Goal: Task Accomplishment & Management: Manage account settings

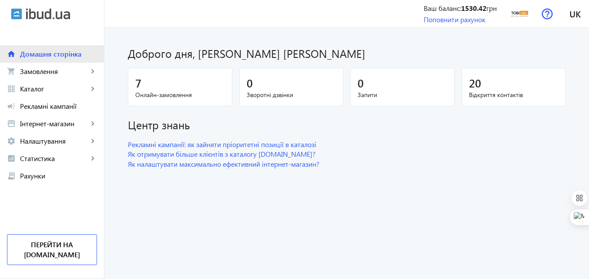
click at [37, 54] on span "Домашня сторінка" at bounding box center [58, 54] width 77 height 9
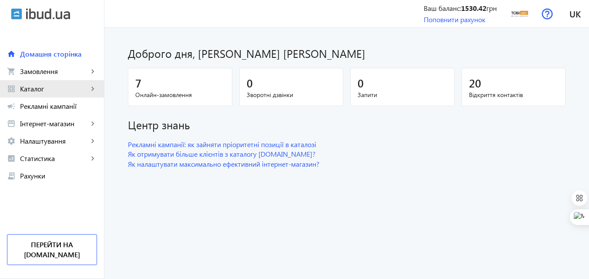
click at [33, 87] on span "Каталог" at bounding box center [54, 88] width 68 height 9
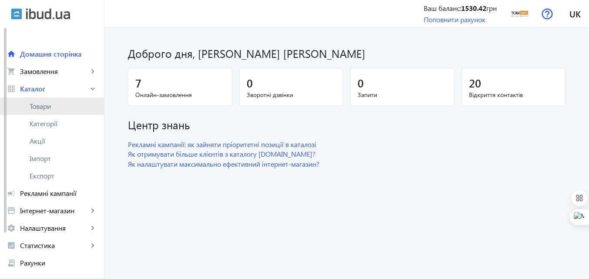
click at [35, 103] on span "Товари" at bounding box center [63, 106] width 67 height 9
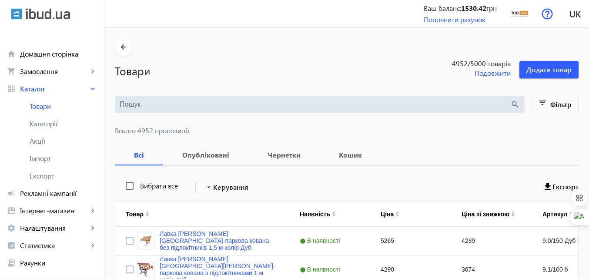
click at [146, 104] on input "search" at bounding box center [315, 105] width 391 height 10
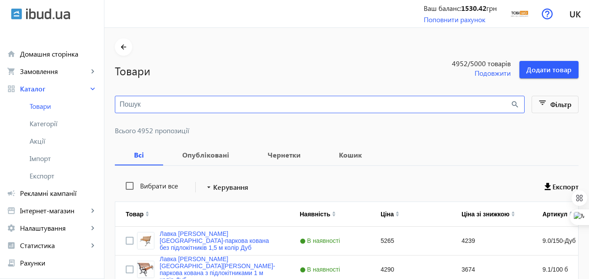
paste input "Комплект металлической мебели [PERSON_NAME] Sho Лаверо/S10 с мягкими подушками …"
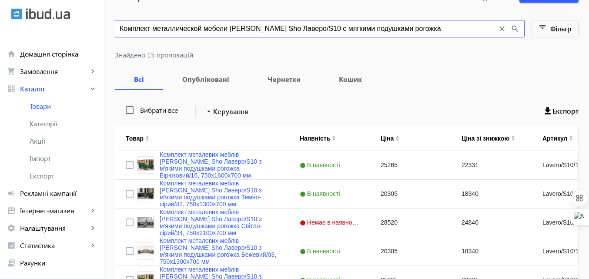
scroll to position [87, 0]
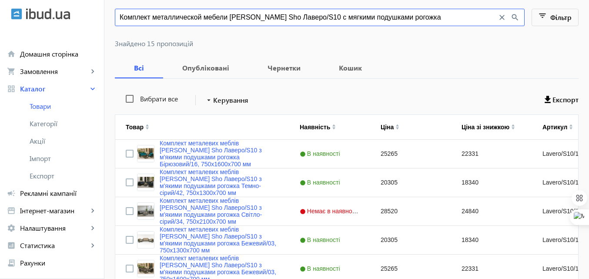
type input "Комплект металлической мебели [PERSON_NAME] Sho Лаверо/S10 с мягкими подушками …"
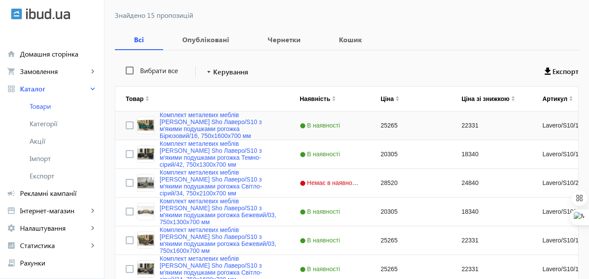
scroll to position [131, 0]
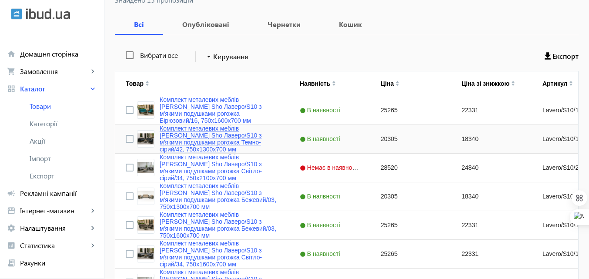
click at [164, 131] on link "Комплект металевих меблів [PERSON_NAME] Sho Лаверо/S10 з м'якими подушками рого…" at bounding box center [219, 139] width 119 height 28
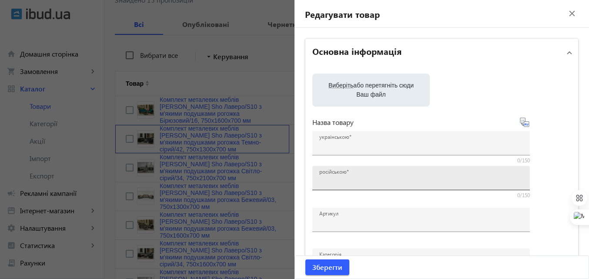
type input "Комплект металевих меблів [PERSON_NAME] Sho Лаверо/S10 з м'якими подушками рого…"
type input "Комплект металлической мебели [PERSON_NAME] Sho Лаверо/S10 с мягкими подушками …"
type input "Lavero/S10/130/42r"
type input "20305"
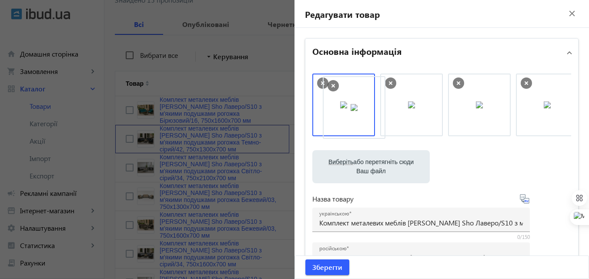
drag, startPoint x: 534, startPoint y: 108, endPoint x: 343, endPoint y: 111, distance: 191.5
drag, startPoint x: 476, startPoint y: 114, endPoint x: 337, endPoint y: 120, distance: 139.4
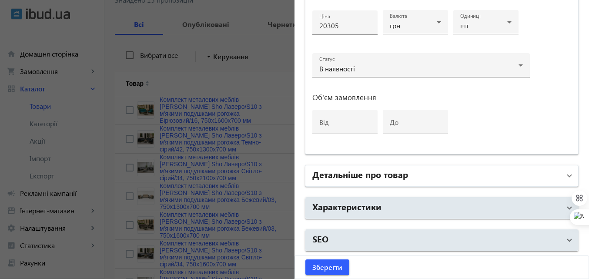
click at [339, 174] on h2 "Детальніше про товар" at bounding box center [360, 174] width 96 height 12
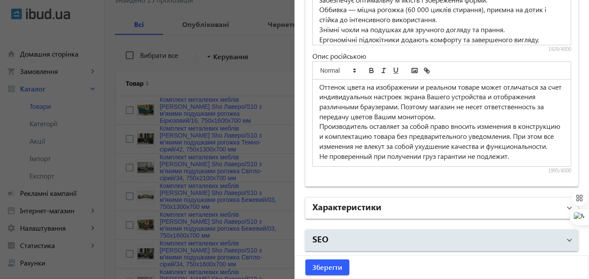
scroll to position [218, 0]
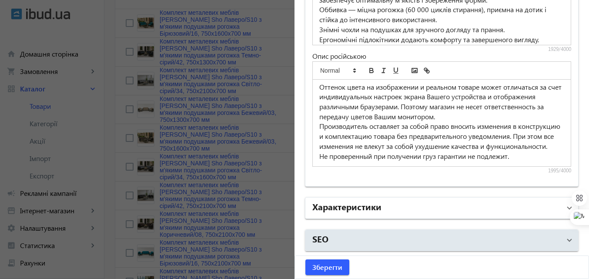
click at [339, 211] on h2 "Характеристики" at bounding box center [346, 206] width 69 height 12
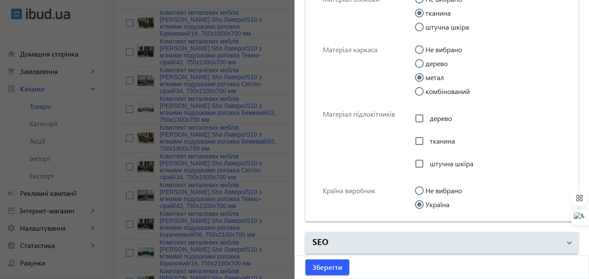
scroll to position [1349, 0]
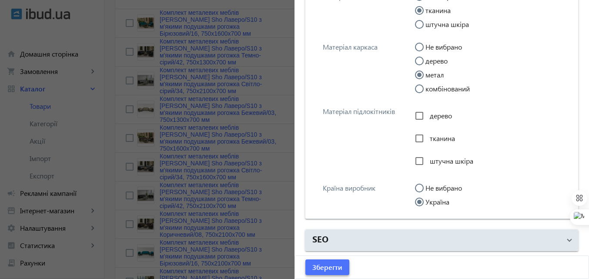
click at [321, 268] on span "Зберегти" at bounding box center [327, 267] width 30 height 10
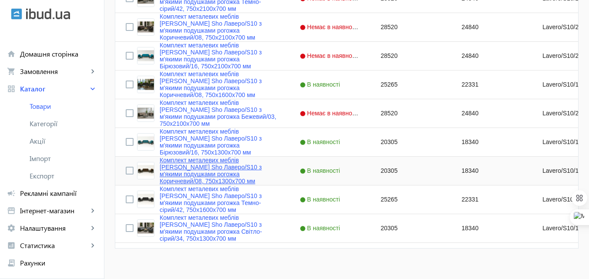
scroll to position [424, 0]
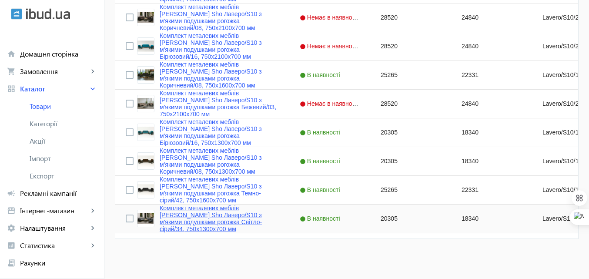
click at [186, 208] on link "Комплект металевих меблів [PERSON_NAME] Sho Лаверо/S10 з м'якими подушками рого…" at bounding box center [219, 219] width 119 height 28
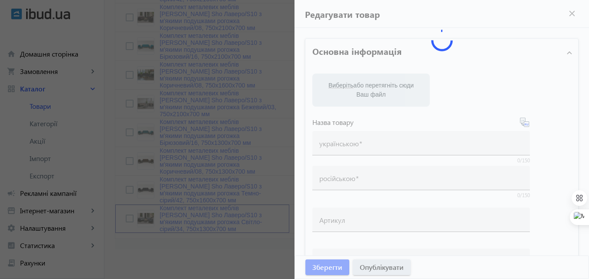
type input "Комплект металевих меблів [PERSON_NAME] Sho Лаверо/S10 з м'якими подушками рого…"
type input "Комплект металлической мебели [PERSON_NAME] Sho Лаверо/S10 с мягкими подушками …"
type input "Lavero/S10/130/34r"
type input "20305"
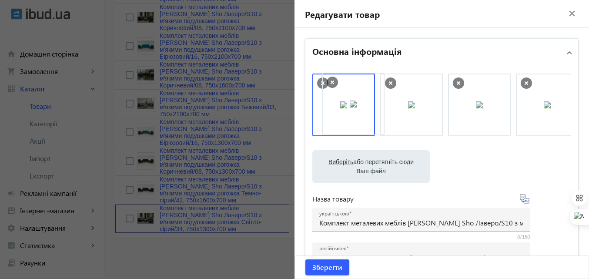
drag, startPoint x: 416, startPoint y: 116, endPoint x: 361, endPoint y: 115, distance: 55.7
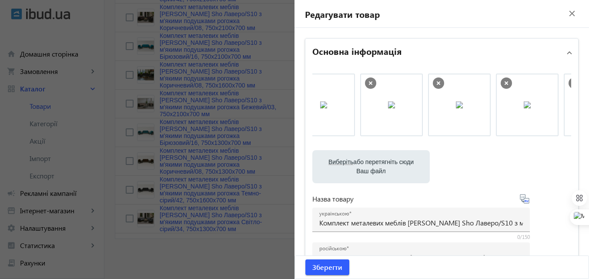
scroll to position [0, 94]
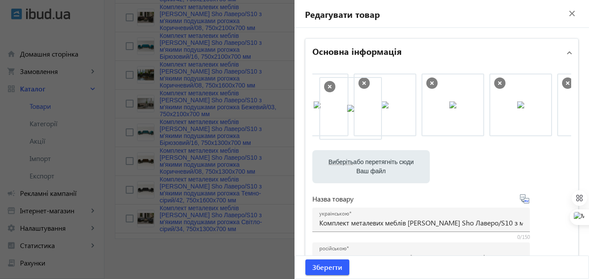
drag, startPoint x: 506, startPoint y: 117, endPoint x: 336, endPoint y: 121, distance: 169.3
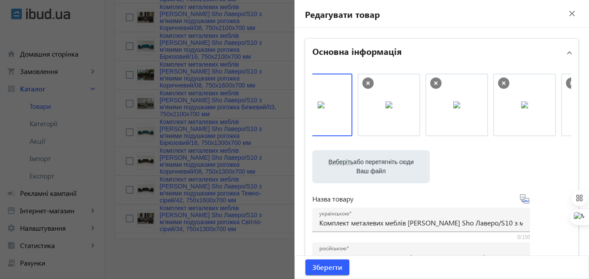
scroll to position [0, 0]
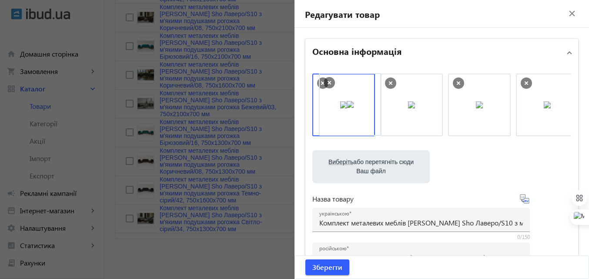
drag, startPoint x: 401, startPoint y: 109, endPoint x: 342, endPoint y: 108, distance: 58.7
drag, startPoint x: 406, startPoint y: 108, endPoint x: 418, endPoint y: 110, distance: 12.3
drag, startPoint x: 486, startPoint y: 104, endPoint x: 348, endPoint y: 104, distance: 137.9
drag, startPoint x: 484, startPoint y: 104, endPoint x: 535, endPoint y: 104, distance: 50.9
drag, startPoint x: 409, startPoint y: 111, endPoint x: 549, endPoint y: 104, distance: 140.3
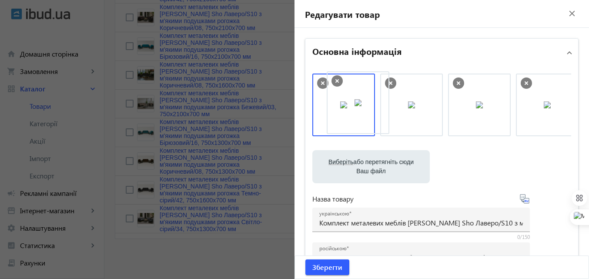
drag, startPoint x: 406, startPoint y: 117, endPoint x: 356, endPoint y: 116, distance: 49.6
click at [333, 271] on span "Зберегти" at bounding box center [327, 267] width 30 height 10
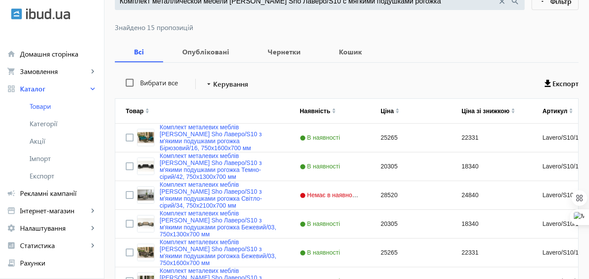
scroll to position [108, 0]
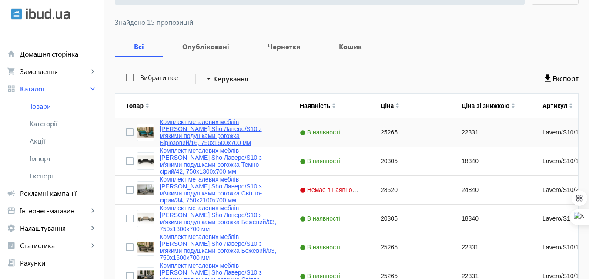
click at [172, 125] on link "Комплект металевих меблів [PERSON_NAME] Sho Лаверо/S10 з м'якими подушками рого…" at bounding box center [219, 132] width 119 height 28
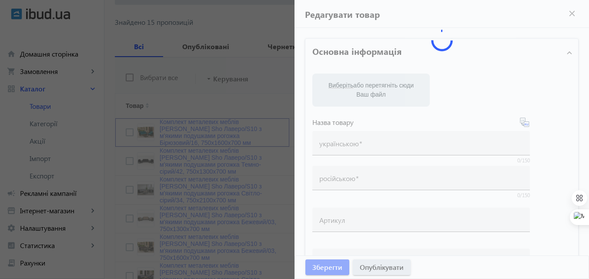
type input "Комплект металевих меблів [PERSON_NAME] Sho Лаверо/S10 з м'якими подушками рого…"
type input "Комплект металлической мебели [PERSON_NAME] Sho Лаверо/S10 с мягкими подушками …"
type input "Lavero/S10/160/16r"
type input "25265"
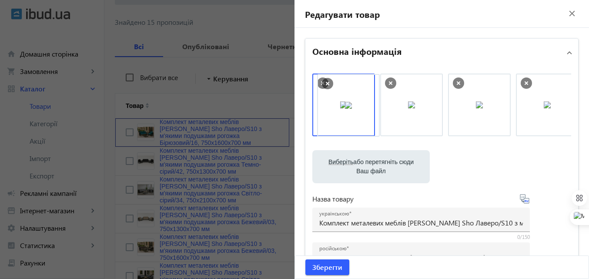
drag, startPoint x: 467, startPoint y: 114, endPoint x: 338, endPoint y: 115, distance: 129.2
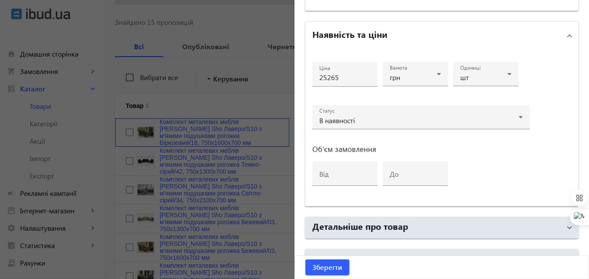
scroll to position [447, 0]
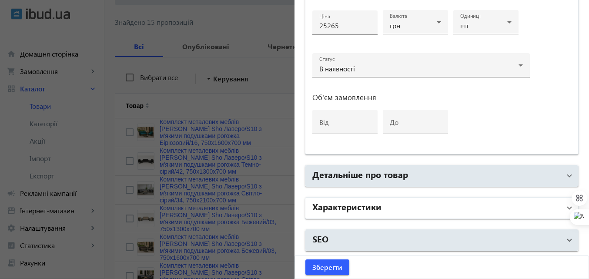
click at [339, 208] on h2 "Характеристики" at bounding box center [346, 206] width 69 height 12
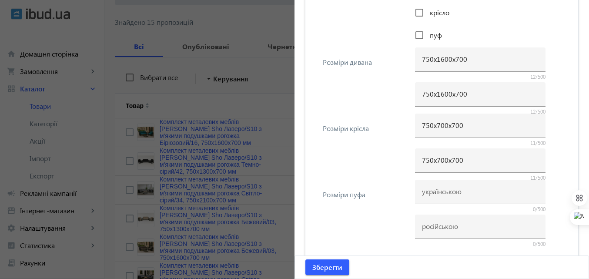
scroll to position [795, 0]
click at [323, 265] on span "Зберегти" at bounding box center [327, 267] width 30 height 10
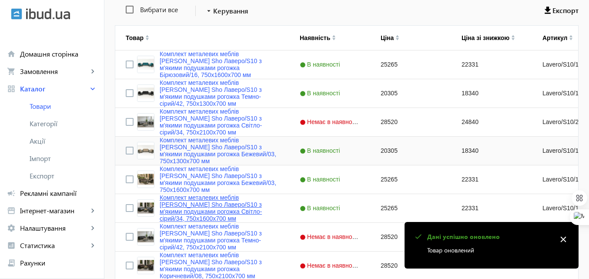
scroll to position [218, 0]
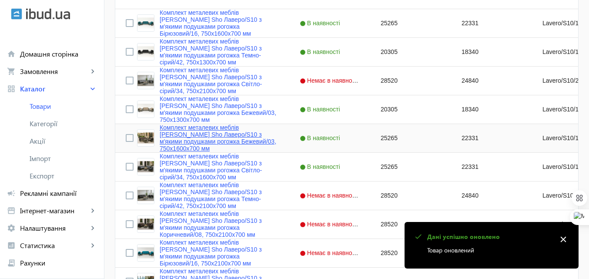
click at [175, 131] on link "Комплект металевих меблів [PERSON_NAME] Sho Лаверо/S10 з м'якими подушками рого…" at bounding box center [219, 138] width 119 height 28
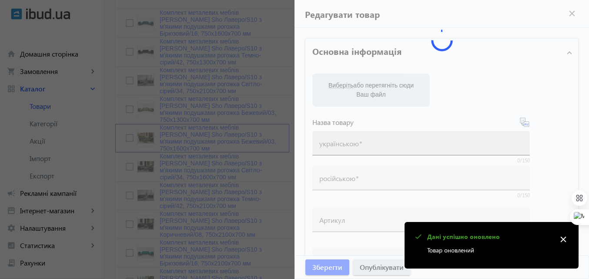
type input "Комплект металевих меблів [PERSON_NAME] Sho Лаверо/S10 з м'якими подушками рого…"
type input "Комплект металлической мебели [PERSON_NAME] Sho Лаверо/S10 с мягкими подушками …"
type input "Lavero/S10/160/03r"
type input "25265"
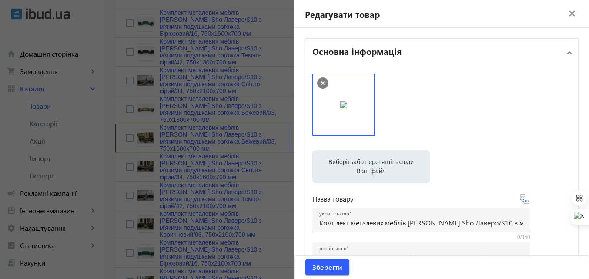
scroll to position [174, 0]
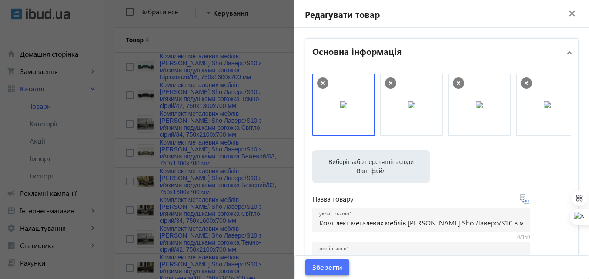
click at [316, 264] on span "Зберегти" at bounding box center [327, 267] width 30 height 10
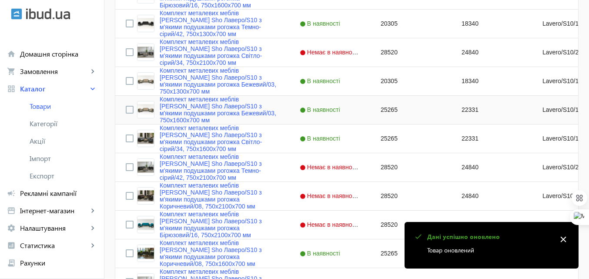
scroll to position [261, 0]
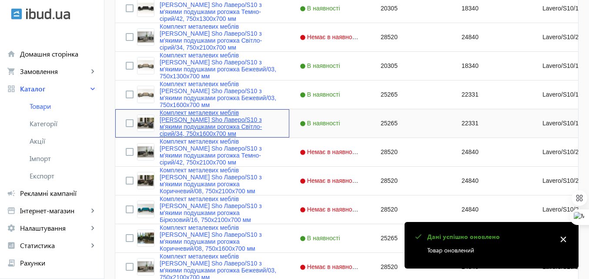
click at [188, 113] on link "Комплект металевих меблів [PERSON_NAME] Sho Лаверо/S10 з м'якими подушками рого…" at bounding box center [219, 123] width 119 height 28
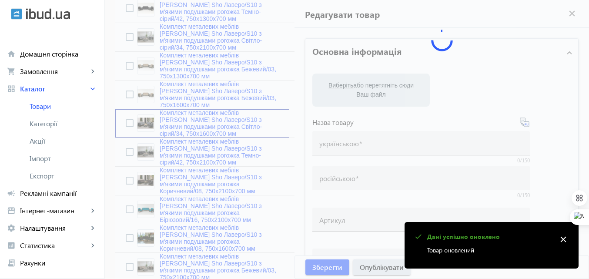
type input "Комплект металевих меблів [PERSON_NAME] Sho Лаверо/S10 з м'якими подушками рого…"
type input "Комплект металлической мебели [PERSON_NAME] Sho Лаверо/S10 с мягкими подушками …"
type input "Lavero/S10/160/34r"
type input "25265"
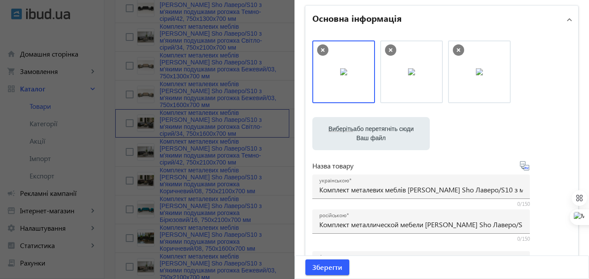
scroll to position [0, 0]
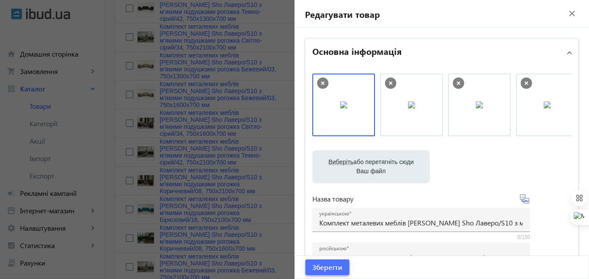
click at [317, 263] on span "Зберегти" at bounding box center [327, 267] width 30 height 10
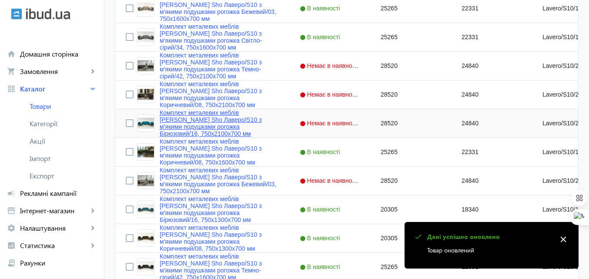
scroll to position [348, 0]
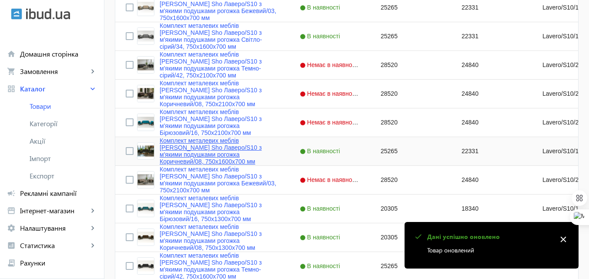
click at [190, 139] on link "Комплект металевих меблів [PERSON_NAME] Sho Лаверо/S10 з м'якими подушками рого…" at bounding box center [219, 151] width 119 height 28
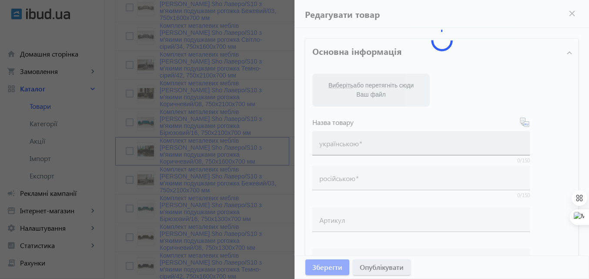
type input "Комплект металевих меблів [PERSON_NAME] Sho Лаверо/S10 з м'якими подушками рого…"
type input "Комплект металлической мебели [PERSON_NAME] Sho Лаверо/S10 с мягкими подушками …"
type input "Lavero/S10/160/08r"
type input "25265"
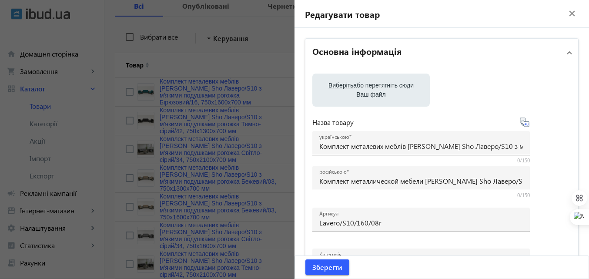
scroll to position [131, 0]
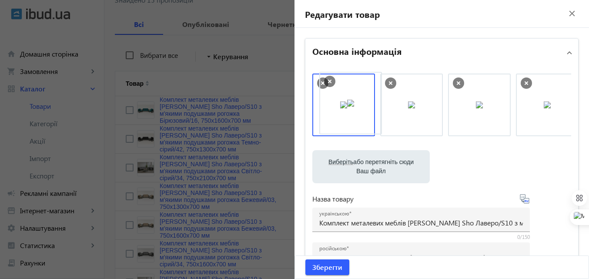
drag, startPoint x: 476, startPoint y: 115, endPoint x: 350, endPoint y: 113, distance: 126.2
drag, startPoint x: 468, startPoint y: 117, endPoint x: 337, endPoint y: 118, distance: 131.4
drag, startPoint x: 337, startPoint y: 118, endPoint x: 500, endPoint y: 124, distance: 163.3
drag, startPoint x: 470, startPoint y: 120, endPoint x: 354, endPoint y: 116, distance: 115.4
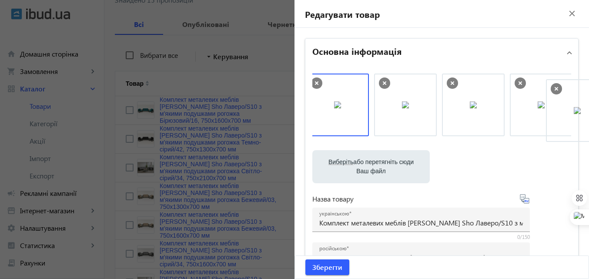
drag, startPoint x: 396, startPoint y: 94, endPoint x: 563, endPoint y: 99, distance: 166.3
drag, startPoint x: 410, startPoint y: 98, endPoint x: 342, endPoint y: 99, distance: 68.3
drag, startPoint x: 459, startPoint y: 100, endPoint x: 416, endPoint y: 100, distance: 42.2
drag, startPoint x: 527, startPoint y: 103, endPoint x: 422, endPoint y: 104, distance: 105.3
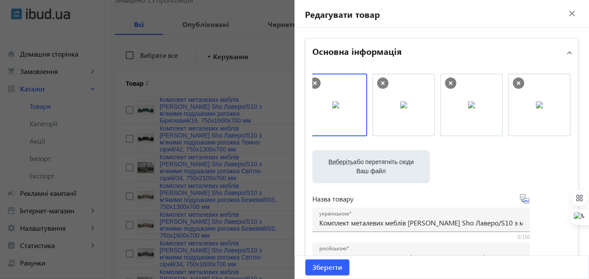
drag, startPoint x: 404, startPoint y: 108, endPoint x: 349, endPoint y: 108, distance: 54.8
click at [324, 267] on span "Зберегти" at bounding box center [327, 267] width 30 height 10
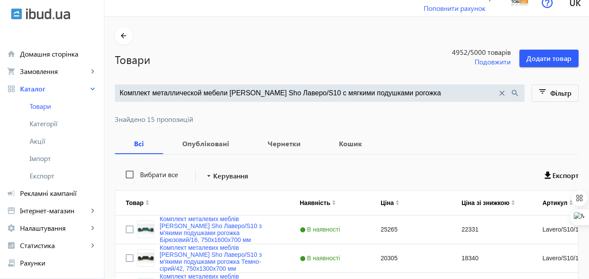
scroll to position [0, 0]
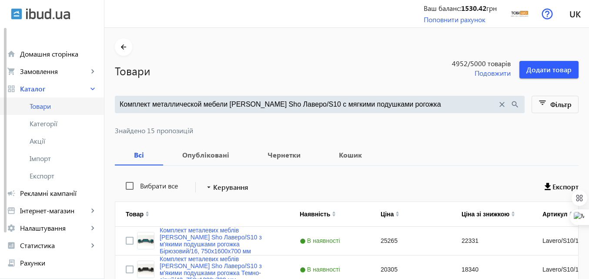
drag, startPoint x: 398, startPoint y: 104, endPoint x: 87, endPoint y: 114, distance: 311.3
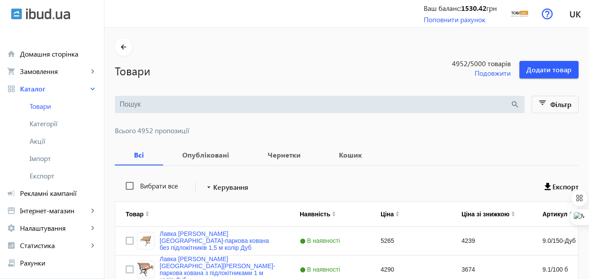
click at [146, 101] on input "search" at bounding box center [315, 105] width 391 height 10
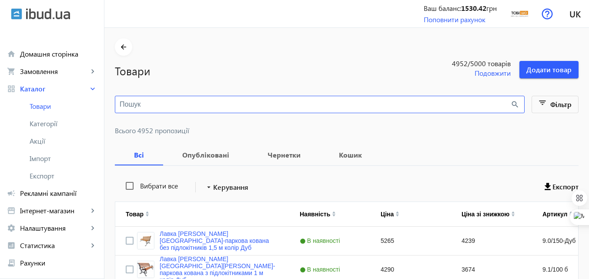
paste input "Комплект мягкой мебели [PERSON_NAME] Sho Лаверо/S10 для дома, дачи, террасы, са…"
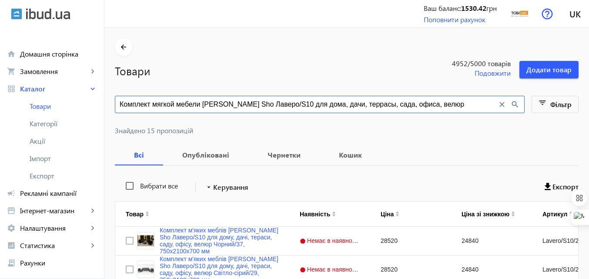
type input "Комплект мягкой мебели [PERSON_NAME] Sho Лаверо/S10 для дома, дачи, террасы, са…"
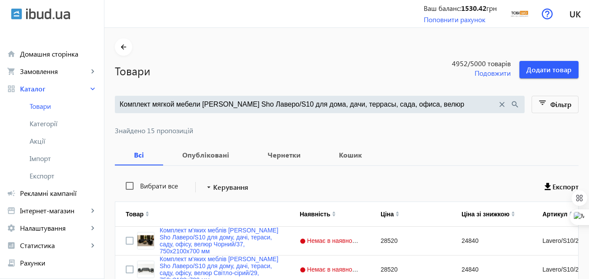
scroll to position [0, 0]
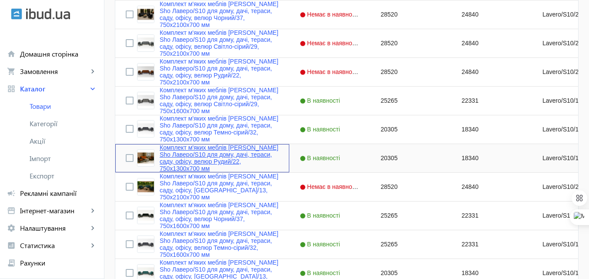
click at [207, 151] on link "Комплект м'яких меблів [PERSON_NAME] Sho Лаверо/S10 для дому, дачі, тераси, сад…" at bounding box center [219, 158] width 119 height 28
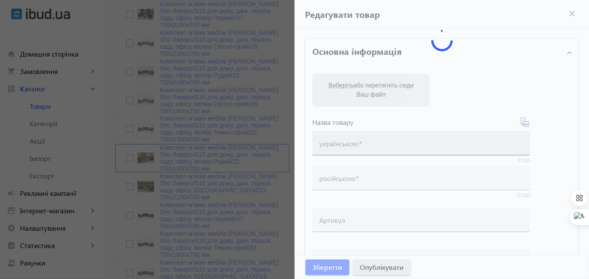
type input "Комплект м'яких меблів [PERSON_NAME] Sho Лаверо/S10 для дому, дачі, тераси, сад…"
type input "Комплект мягкой мебели [PERSON_NAME] Sho Лаверо/S10 для дома, дачи, террасы, са…"
type input "Lavero/S10/130/22v"
type input "20305"
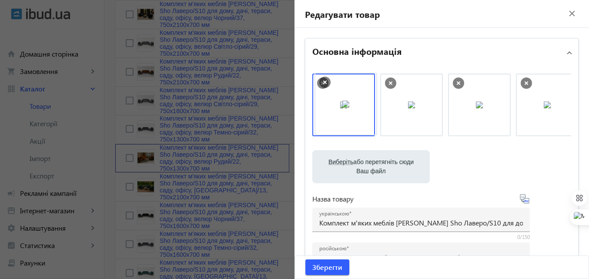
drag, startPoint x: 533, startPoint y: 107, endPoint x: 331, endPoint y: 106, distance: 201.9
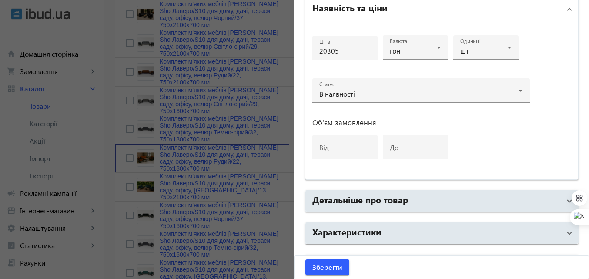
scroll to position [447, 0]
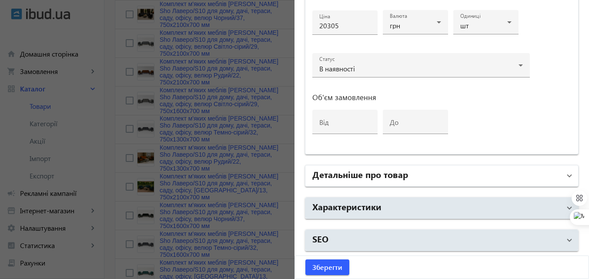
click at [370, 173] on h2 "Детальніше про товар" at bounding box center [360, 174] width 96 height 12
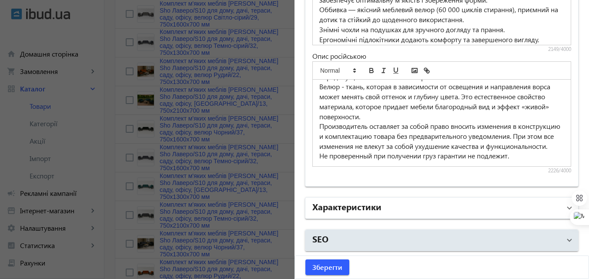
scroll to position [400, 0]
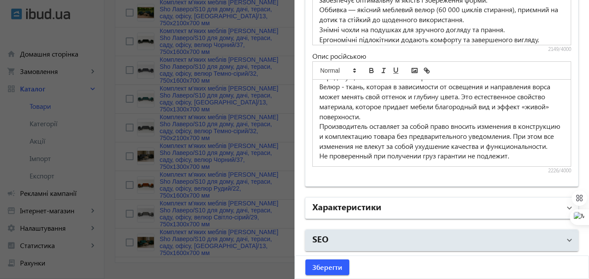
click at [356, 209] on h2 "Характеристики" at bounding box center [346, 206] width 69 height 12
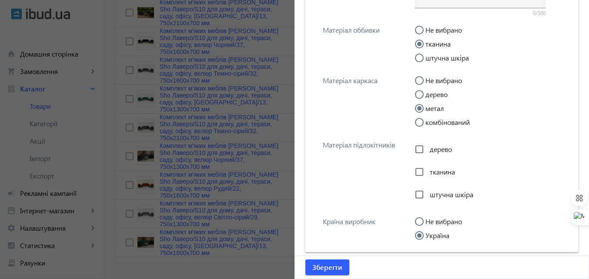
scroll to position [1346, 0]
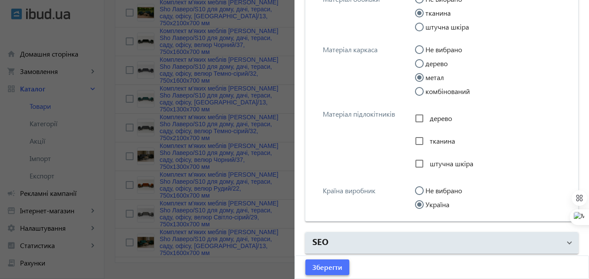
click at [327, 265] on span "Зберегти" at bounding box center [327, 267] width 30 height 10
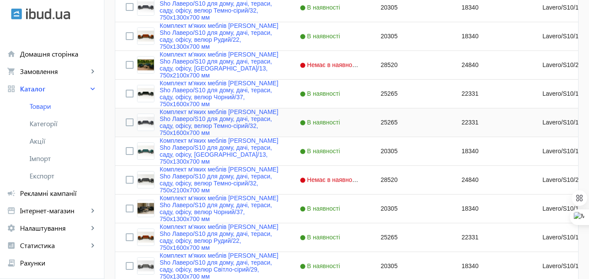
scroll to position [392, 0]
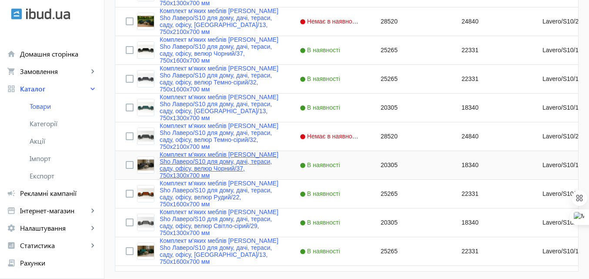
click at [182, 153] on link "Комплект м'яких меблів [PERSON_NAME] Sho Лаверо/S10 для дому, дачі, тераси, сад…" at bounding box center [219, 165] width 119 height 28
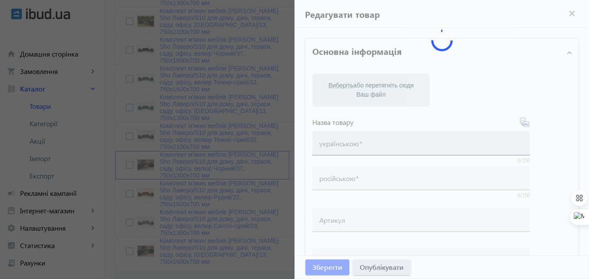
type input "Комплект м'яких меблів [PERSON_NAME] Sho Лаверо/S10 для дому, дачі, тераси, сад…"
type input "Комплект мягкой мебели [PERSON_NAME] Sho Лаверо/S10 для дома, дачи, террасы, са…"
type input "Lavero/S10/130/37v"
type input "20305"
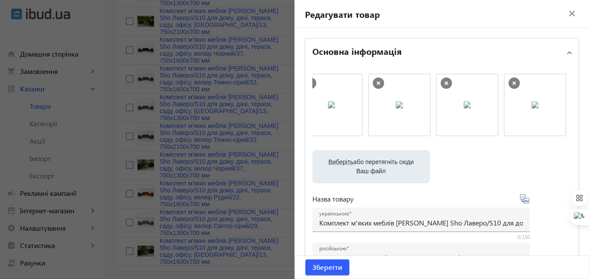
scroll to position [0, 151]
drag, startPoint x: 532, startPoint y: 125, endPoint x: 359, endPoint y: 131, distance: 172.9
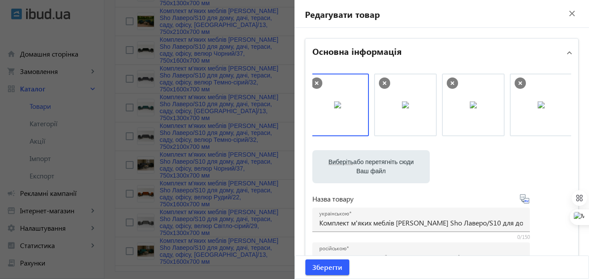
scroll to position [0, 0]
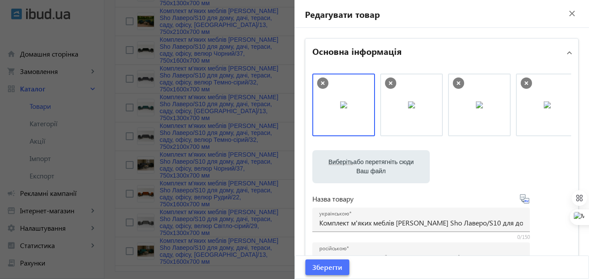
click at [325, 267] on span "Зберегти" at bounding box center [327, 267] width 30 height 10
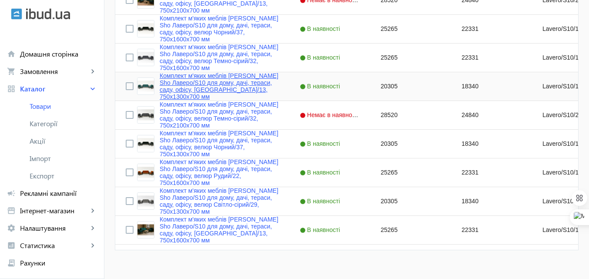
scroll to position [424, 0]
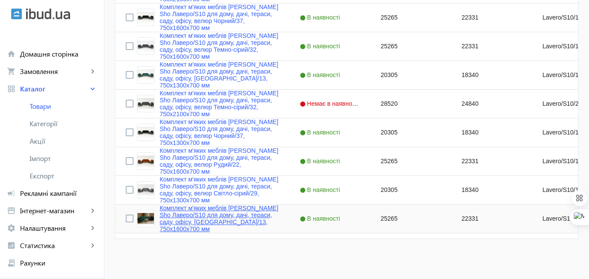
click at [182, 209] on link "Комплект м'яких меблів [PERSON_NAME] Sho Лаверо/S10 для дому, дачі, тераси, сад…" at bounding box center [219, 219] width 119 height 28
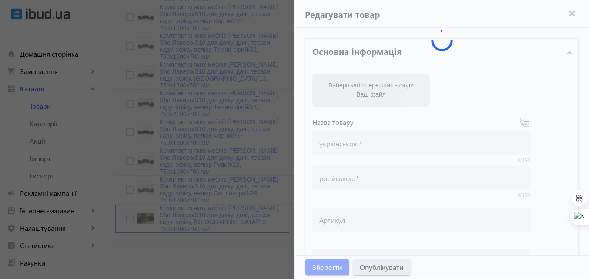
type input "Комплект м'яких меблів [PERSON_NAME] Sho Лаверо/S10 для дому, дачі, тераси, сад…"
type input "Комплект мягкой мебели [PERSON_NAME] Sho Лаверо/S10 для дома, дачи, террасы, са…"
type input "Lavero/S10/160/13v"
type input "25265"
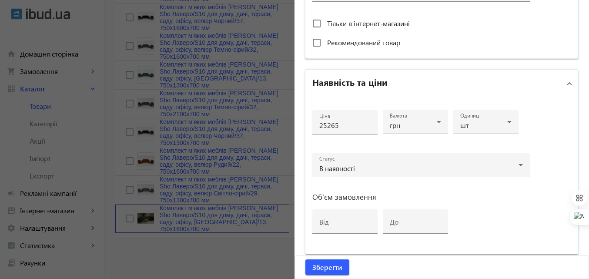
scroll to position [435, 0]
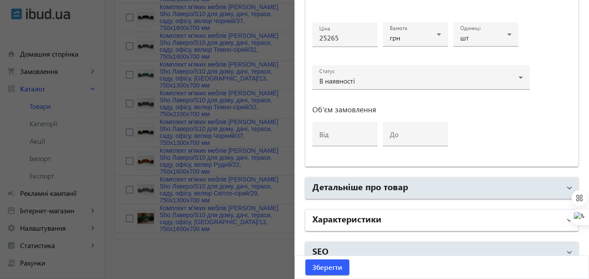
click at [333, 216] on h2 "Характеристики" at bounding box center [346, 218] width 69 height 12
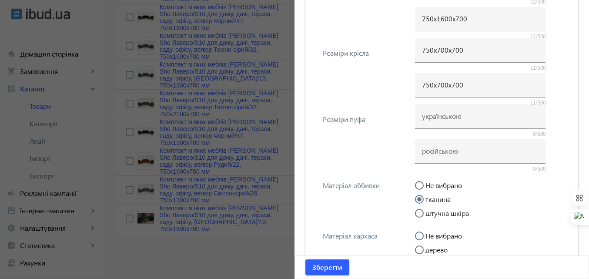
scroll to position [914, 0]
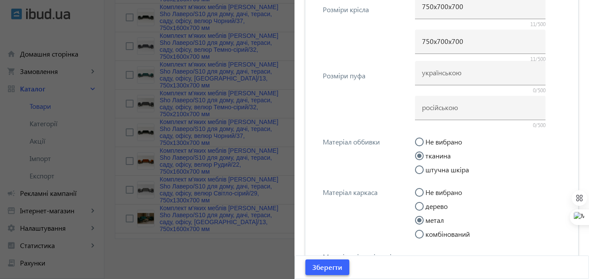
click at [316, 268] on span "Зберегти" at bounding box center [327, 267] width 30 height 10
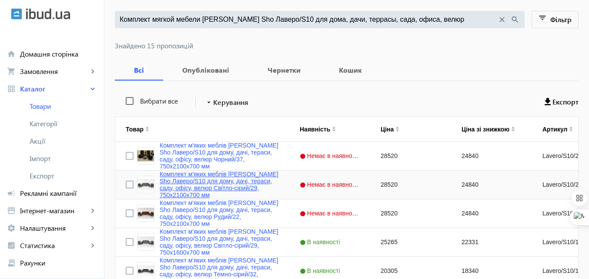
scroll to position [0, 0]
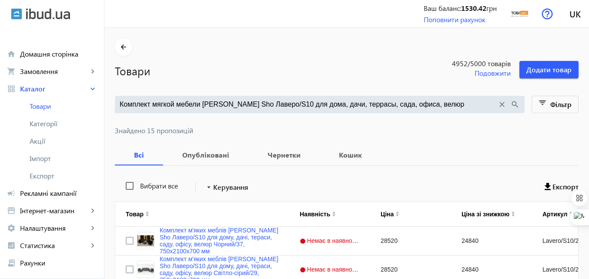
click at [423, 103] on input "Комплект мягкой мебели [PERSON_NAME] Sho Лаверо/S10 для дома, дачи, террасы, са…" at bounding box center [309, 105] width 378 height 10
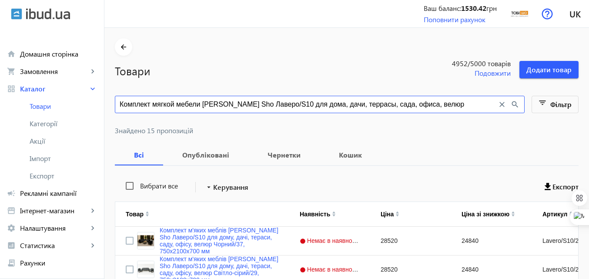
click at [499, 101] on mat-icon "close" at bounding box center [502, 105] width 10 height 10
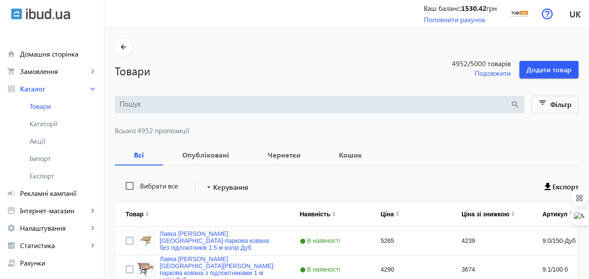
click at [178, 98] on div "search" at bounding box center [320, 104] width 410 height 17
click at [174, 104] on input "search" at bounding box center [315, 105] width 391 height 10
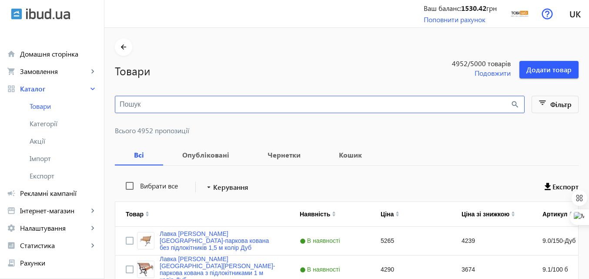
paste input "Комплект металлической мебели [PERSON_NAME] Sho Вердон/S12 с подушками рогожка"
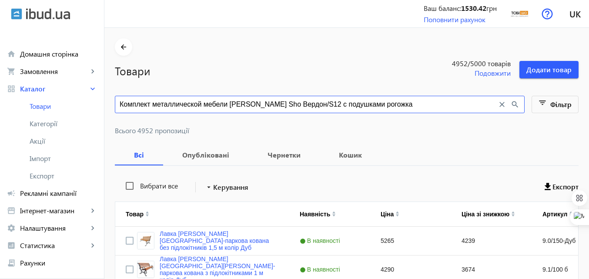
type input "Комплект металлической мебели [PERSON_NAME] Sho Вердон/S12 с подушками рогожка"
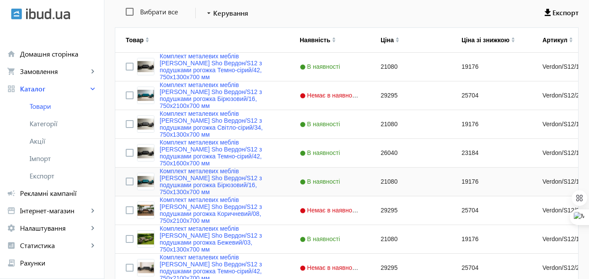
scroll to position [218, 0]
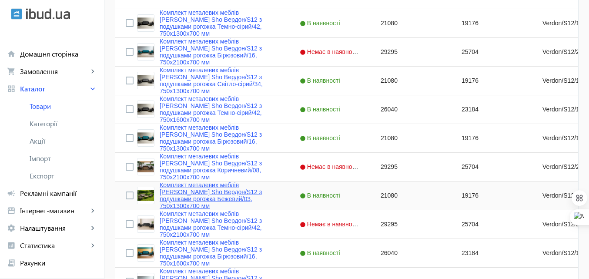
click at [208, 187] on link "Комплект металевих меблів [PERSON_NAME] Sho Вердон/S12 з подушками рогожка Беже…" at bounding box center [219, 195] width 119 height 28
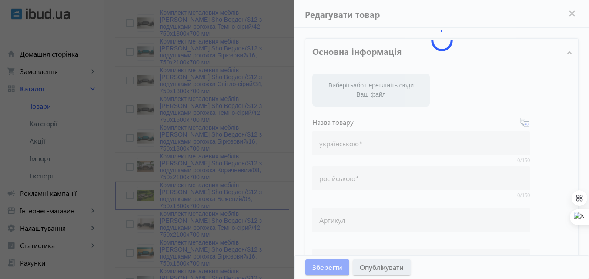
type input "Комплект металевих меблів [PERSON_NAME] Sho Вердон/S12 з подушками рогожка Беже…"
type input "Комплект металлической мебели [PERSON_NAME] Sho Вердон/S12 с подушками рогожка …"
type input "Verdon/S12/130/03r"
type input "21080"
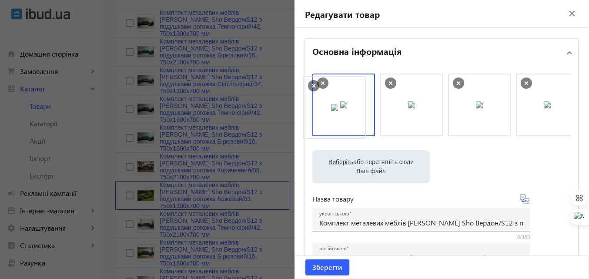
drag, startPoint x: 478, startPoint y: 110, endPoint x: 335, endPoint y: 112, distance: 142.3
drag, startPoint x: 477, startPoint y: 109, endPoint x: 359, endPoint y: 109, distance: 117.9
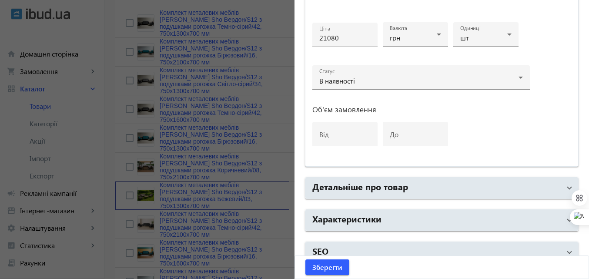
scroll to position [447, 0]
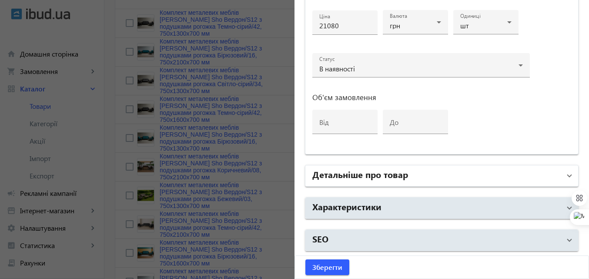
click at [386, 175] on h2 "Детальніше про товар" at bounding box center [360, 174] width 96 height 12
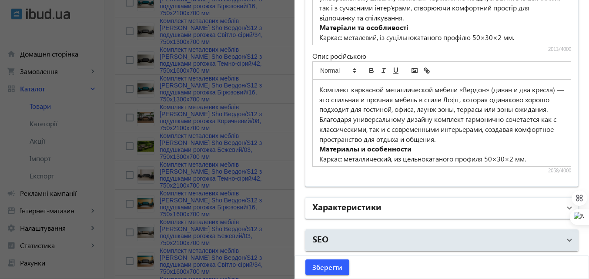
scroll to position [305, 0]
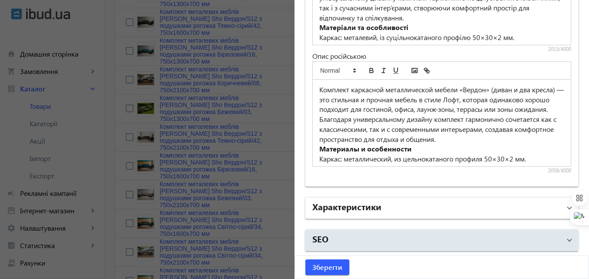
click at [318, 206] on h2 "Характеристики" at bounding box center [346, 206] width 69 height 12
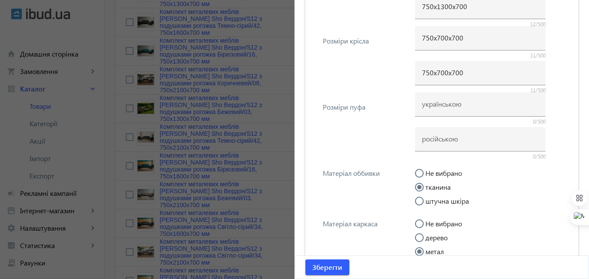
scroll to position [1303, 0]
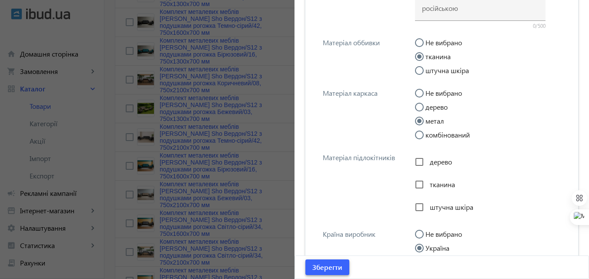
click at [322, 267] on span "Зберегти" at bounding box center [327, 267] width 30 height 10
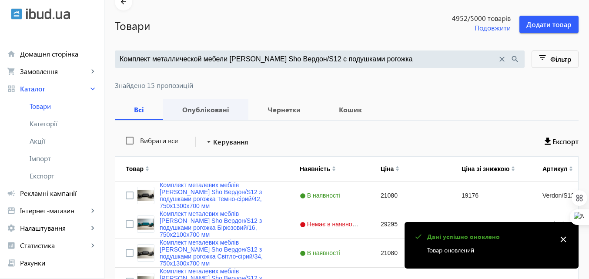
scroll to position [87, 0]
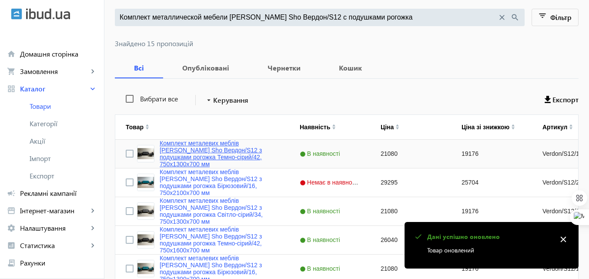
click at [192, 147] on link "Комплект металевих меблів [PERSON_NAME] Sho Вердон/S12 з подушками рогожка Темн…" at bounding box center [219, 154] width 119 height 28
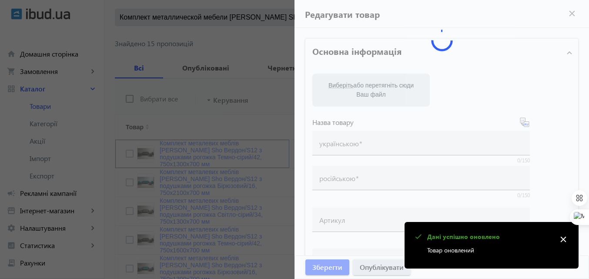
type input "Комплект металевих меблів [PERSON_NAME] Sho Вердон/S12 з подушками рогожка Темн…"
type input "Комплект металлической мебели [PERSON_NAME] Sho Вердон/S12 с подушками рогожка …"
type input "Verdon/S12/130/42r"
type input "21080"
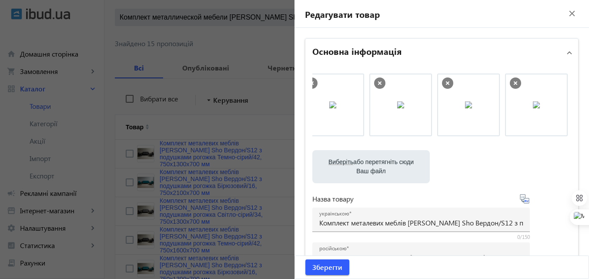
scroll to position [0, 83]
drag, startPoint x: 532, startPoint y: 113, endPoint x: 369, endPoint y: 117, distance: 163.2
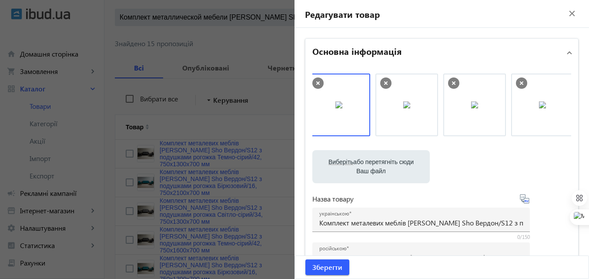
scroll to position [0, 0]
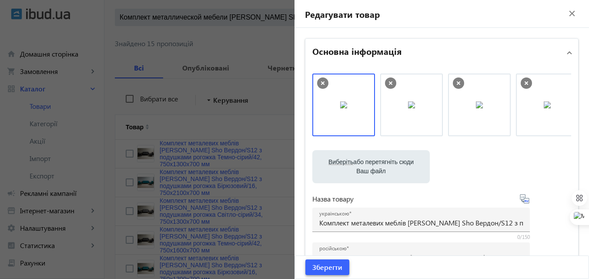
click at [323, 268] on span "Зберегти" at bounding box center [327, 267] width 30 height 10
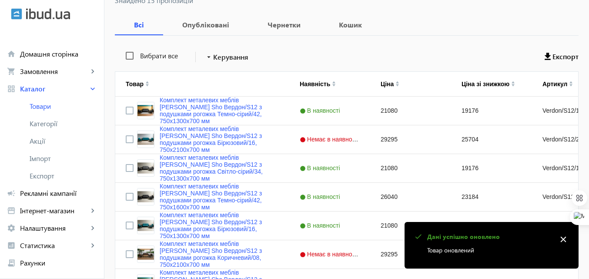
scroll to position [131, 0]
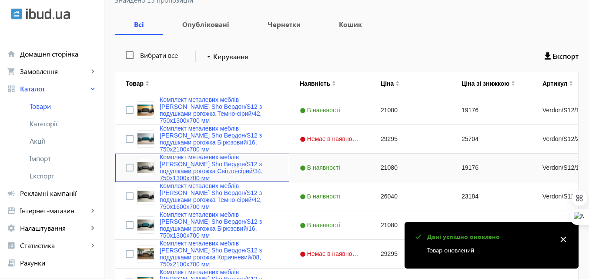
click at [205, 161] on link "Комплект металевих меблів [PERSON_NAME] Sho Вердон/S12 з подушками рогожка Світ…" at bounding box center [219, 168] width 119 height 28
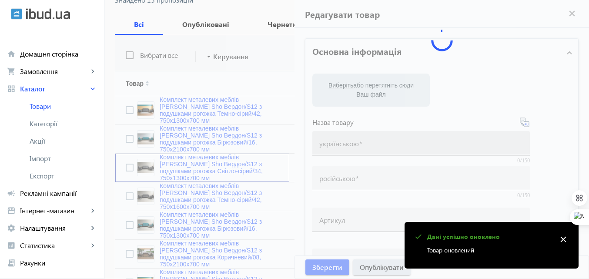
type input "Комплект металевих меблів [PERSON_NAME] Sho Вердон/S12 з подушками рогожка Світ…"
type input "Комплект металлической мебели [PERSON_NAME] Sho Вердон/S12 с подушками рогожка …"
type input "Verdon/S12/130/3r"
type input "21080"
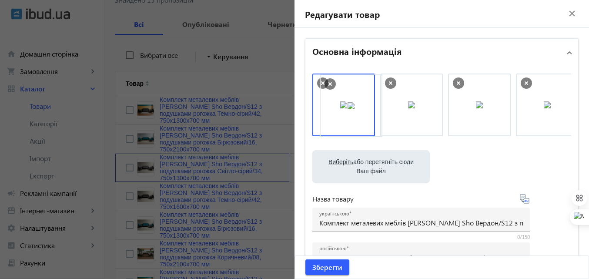
drag, startPoint x: 538, startPoint y: 109, endPoint x: 344, endPoint y: 110, distance: 194.1
drag, startPoint x: 473, startPoint y: 117, endPoint x: 427, endPoint y: 114, distance: 45.8
drag, startPoint x: 396, startPoint y: 115, endPoint x: 335, endPoint y: 114, distance: 60.1
click at [320, 268] on span "Зберегти" at bounding box center [327, 267] width 30 height 10
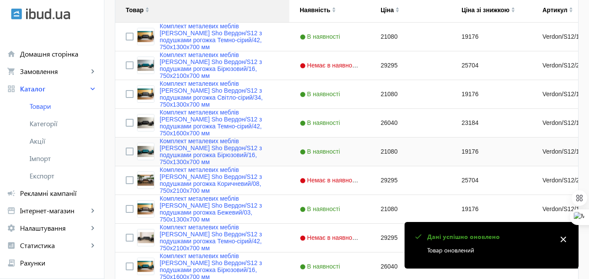
scroll to position [218, 0]
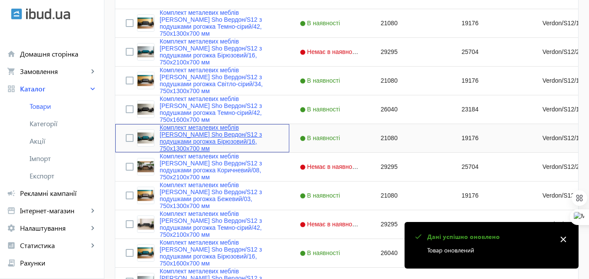
click at [193, 129] on link "Комплект металевих меблів [PERSON_NAME] Sho Вердон/S12 з подушками рогожка Бірю…" at bounding box center [219, 138] width 119 height 28
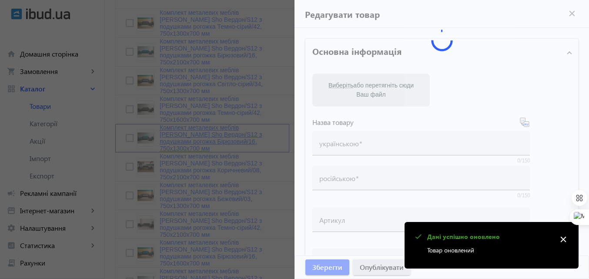
type input "Комплект металевих меблів [PERSON_NAME] Sho Вердон/S12 з подушками рогожка Бірю…"
type input "Комплект металлической мебели [PERSON_NAME] Sho Вердон/S12 с подушками рогожка …"
type input "Verdon/S12/130/16r"
type input "21080"
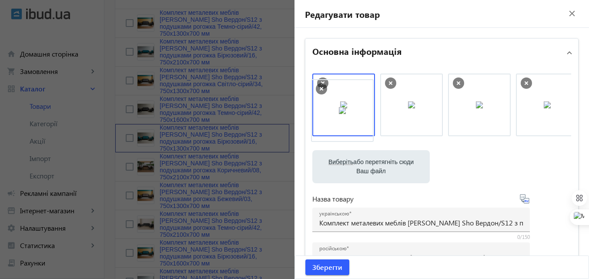
drag, startPoint x: 537, startPoint y: 110, endPoint x: 335, endPoint y: 115, distance: 202.4
drag, startPoint x: 476, startPoint y: 111, endPoint x: 360, endPoint y: 113, distance: 116.2
drag, startPoint x: 480, startPoint y: 113, endPoint x: 337, endPoint y: 115, distance: 142.7
drag, startPoint x: 336, startPoint y: 115, endPoint x: 435, endPoint y: 117, distance: 99.2
drag, startPoint x: 414, startPoint y: 115, endPoint x: 339, endPoint y: 111, distance: 75.0
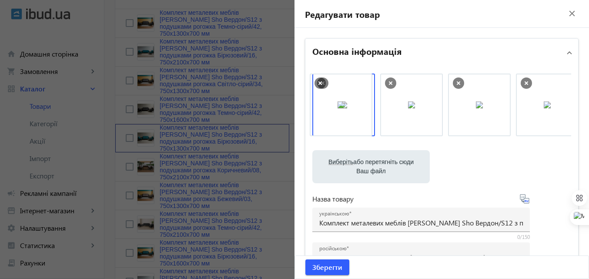
drag, startPoint x: 339, startPoint y: 111, endPoint x: 430, endPoint y: 110, distance: 90.9
drag, startPoint x: 469, startPoint y: 108, endPoint x: 302, endPoint y: 111, distance: 167.1
drag, startPoint x: 400, startPoint y: 112, endPoint x: 349, endPoint y: 112, distance: 51.3
drag, startPoint x: 473, startPoint y: 115, endPoint x: 358, endPoint y: 115, distance: 114.4
drag, startPoint x: 480, startPoint y: 116, endPoint x: 353, endPoint y: 116, distance: 126.2
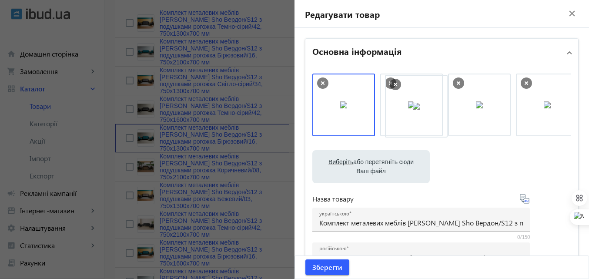
drag, startPoint x: 420, startPoint y: 116, endPoint x: 520, endPoint y: 118, distance: 99.2
drag, startPoint x: 472, startPoint y: 112, endPoint x: 442, endPoint y: 111, distance: 30.1
click at [336, 266] on span "Зберегти" at bounding box center [327, 267] width 30 height 10
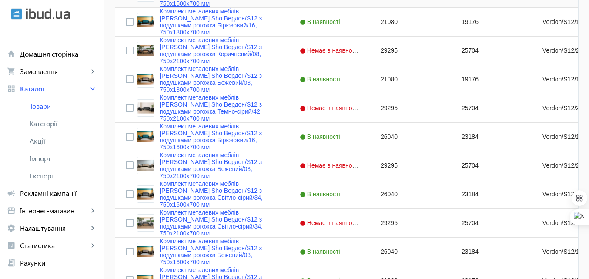
scroll to position [337, 0]
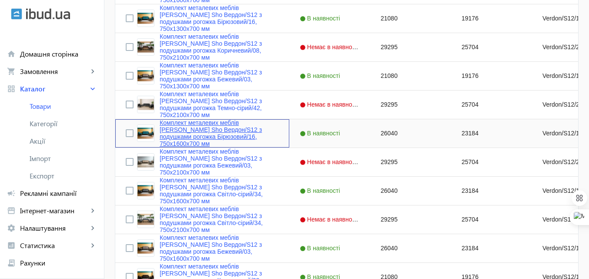
click at [205, 124] on link "Комплект металевих меблів [PERSON_NAME] Sho Вердон/S12 з подушками рогожка Бірю…" at bounding box center [219, 133] width 119 height 28
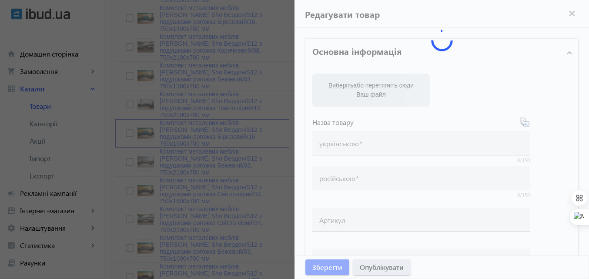
type input "Комплект металевих меблів [PERSON_NAME] Sho Вердон/S12 з подушками рогожка Бірю…"
type input "Комплект металлической мебели [PERSON_NAME] Sho Вердон/S12 с подушками рогожка …"
type input "Verdon/S12/160/16r"
type input "26040"
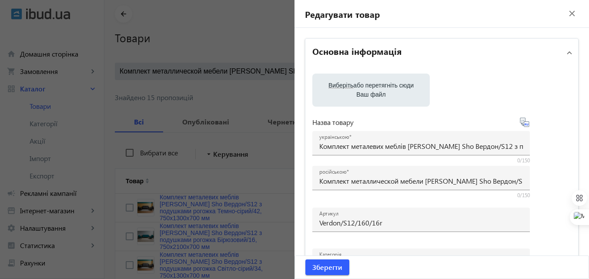
scroll to position [33, 0]
click at [245, 219] on div at bounding box center [294, 139] width 589 height 279
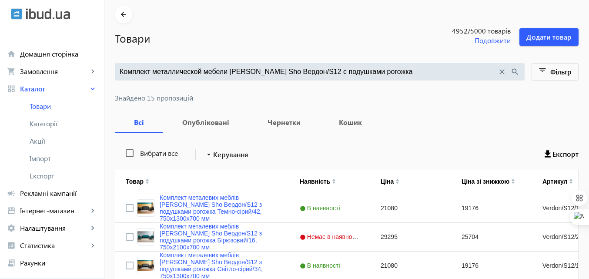
scroll to position [331, 0]
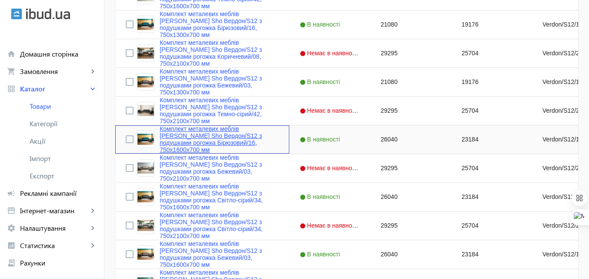
click at [211, 132] on link "Комплект металевих меблів [PERSON_NAME] Sho Вердон/S12 з подушками рогожка Бірю…" at bounding box center [219, 139] width 119 height 28
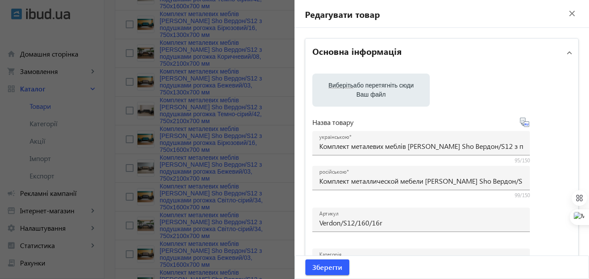
click at [566, 12] on mat-icon "close" at bounding box center [572, 13] width 13 height 13
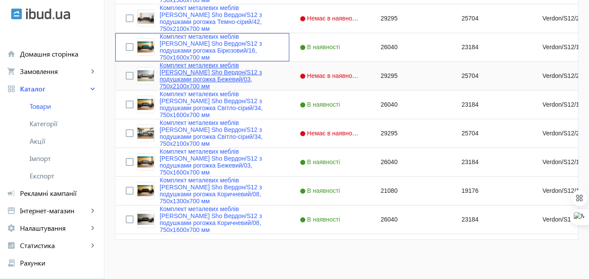
scroll to position [424, 0]
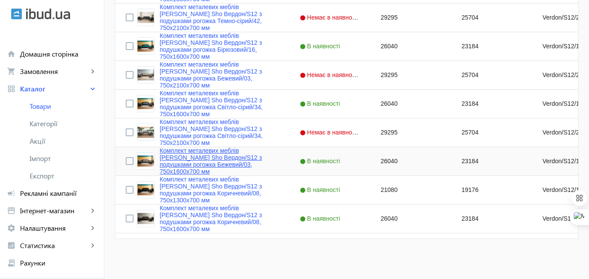
click at [209, 155] on link "Комплект металевих меблів [PERSON_NAME] Sho Вердон/S12 з подушками рогожка Беже…" at bounding box center [219, 161] width 119 height 28
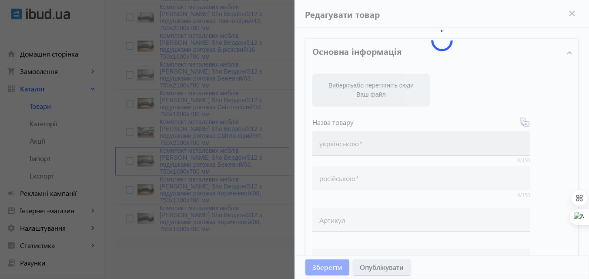
type input "Комплект металевих меблів [PERSON_NAME] Sho Вердон/S12 з подушками рогожка Беже…"
type input "Комплект металлической мебели [PERSON_NAME] Sho Вердон/S12 с подушками рогожка …"
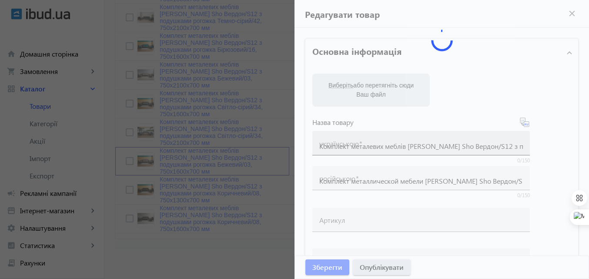
type input "Verdon/S12/160/03r"
type input "26040"
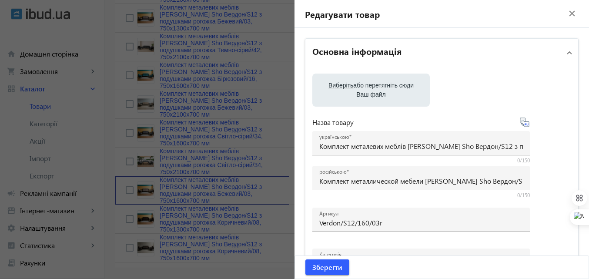
scroll to position [381, 0]
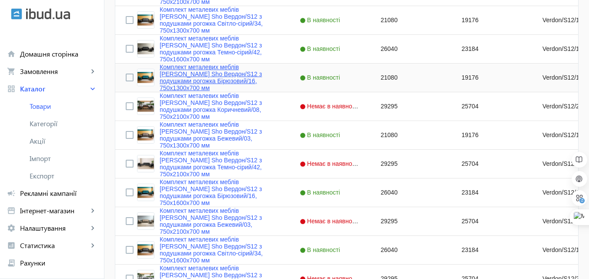
scroll to position [282, 0]
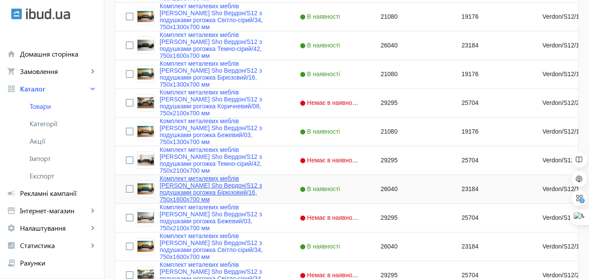
click at [191, 184] on link "Комплект металевих меблів [PERSON_NAME] Sho Вердон/S12 з подушками рогожка Бірю…" at bounding box center [219, 189] width 119 height 28
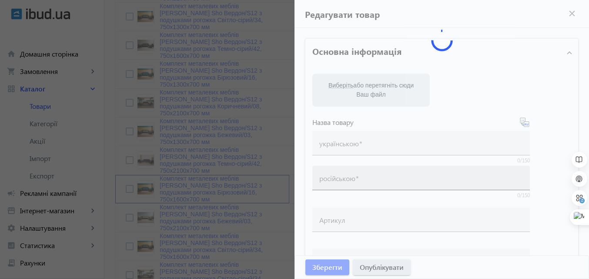
type input "Комплект металевих меблів [PERSON_NAME] Sho Вердон/S12 з подушками рогожка Бірю…"
type input "Комплект металлической мебели [PERSON_NAME] Sho Вердон/S12 с подушками рогожка …"
type input "Verdon/S12/160/16r"
type input "26040"
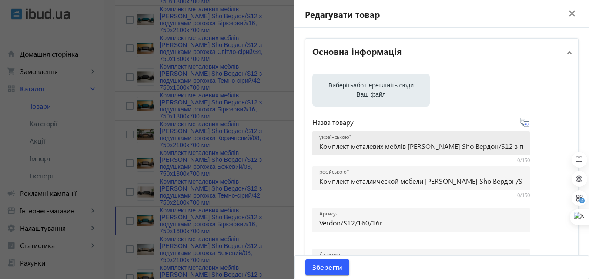
scroll to position [238, 0]
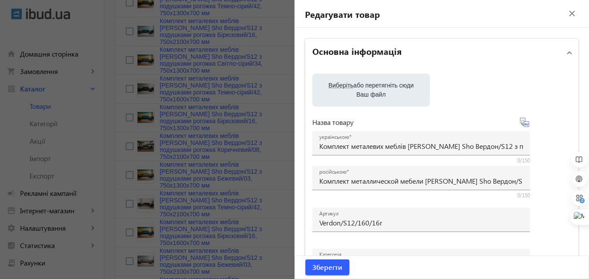
click at [276, 131] on div at bounding box center [294, 139] width 589 height 279
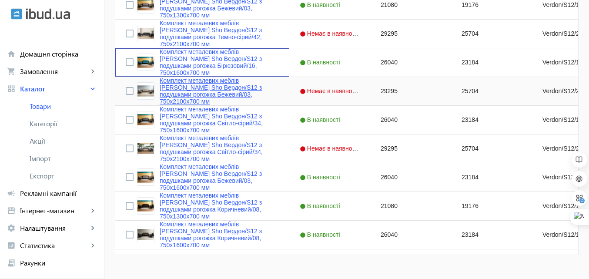
scroll to position [412, 0]
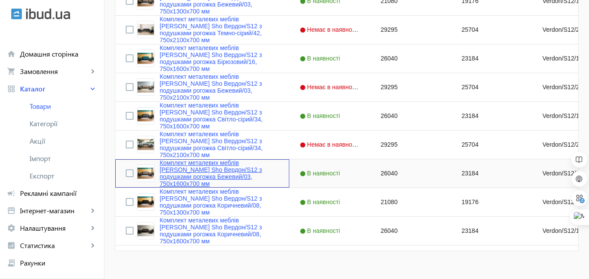
click at [198, 167] on link "Комплект металевих меблів [PERSON_NAME] Sho Вердон/S12 з подушками рогожка Беже…" at bounding box center [219, 173] width 119 height 28
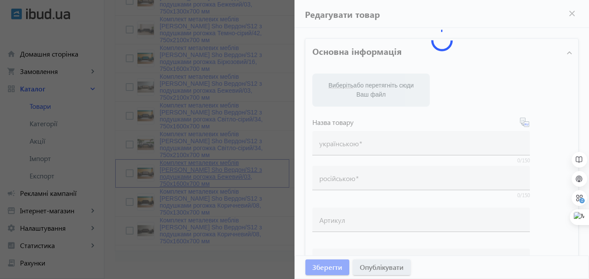
type input "Комплект металевих меблів [PERSON_NAME] Sho Вердон/S12 з подушками рогожка Беже…"
type input "Комплект металлической мебели [PERSON_NAME] Sho Вердон/S12 с подушками рогожка …"
type input "Verdon/S12/160/03r"
type input "26040"
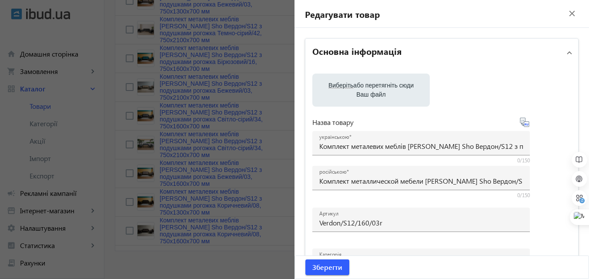
click at [373, 96] on label "Виберіть або перетягніть сюди Ваш файл" at bounding box center [371, 90] width 104 height 24
click at [373, 96] on input "Виберіть або перетягніть сюди Ваш файл" at bounding box center [371, 91] width 104 height 10
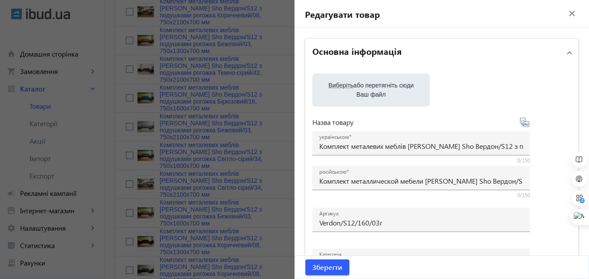
scroll to position [325, 0]
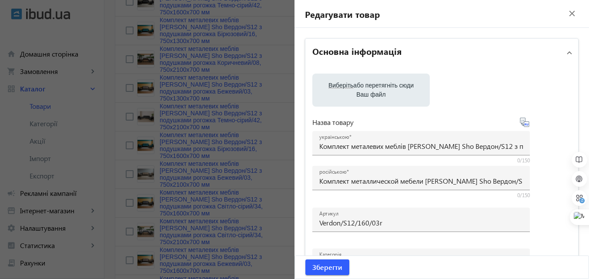
click at [568, 52] on span at bounding box center [569, 53] width 3 height 10
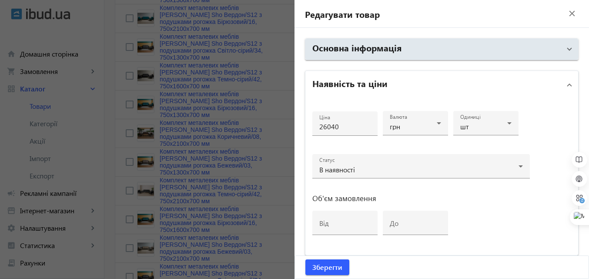
scroll to position [195, 0]
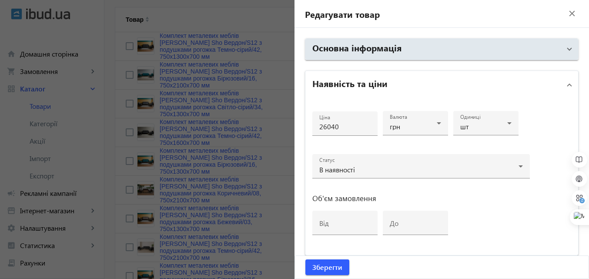
click at [568, 13] on mat-icon "close" at bounding box center [572, 13] width 13 height 13
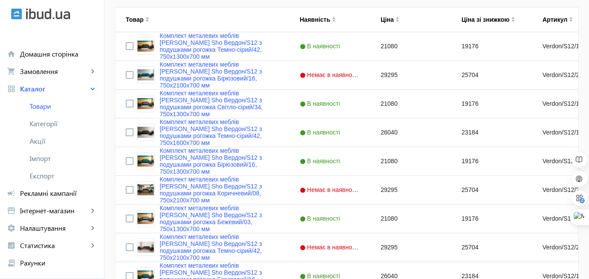
scroll to position [424, 0]
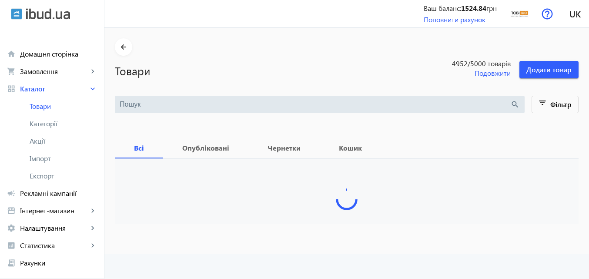
type input "Комплект металлической мебели [PERSON_NAME] Sho Вердон/S12 с подушками рогожка"
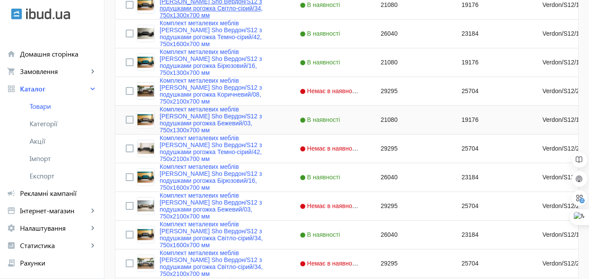
scroll to position [305, 0]
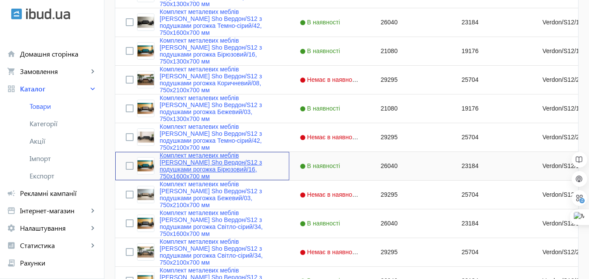
click at [211, 160] on link "Комплект металевих меблів [PERSON_NAME] Sho Вердон/S12 з подушками рогожка Бірю…" at bounding box center [219, 166] width 119 height 28
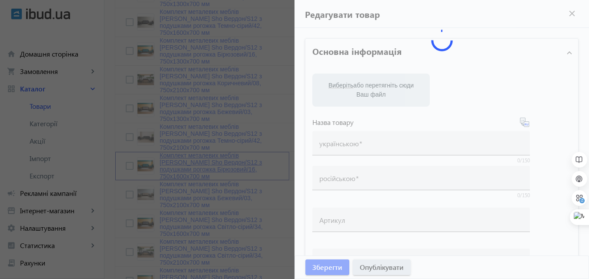
type input "Комплект металевих меблів [PERSON_NAME] Sho Вердон/S12 з подушками рогожка Бірю…"
type input "Комплект металлической мебели [PERSON_NAME] Sho Вердон/S12 с подушками рогожка …"
type input "Verdon/S12/160/16r"
type input "26040"
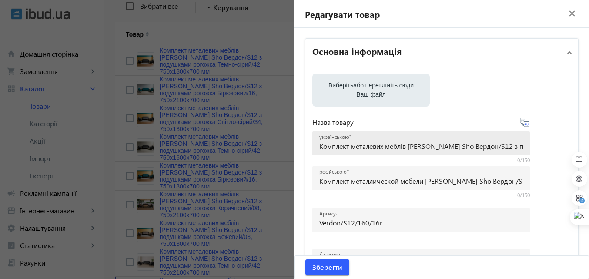
scroll to position [131, 0]
